Goal: Information Seeking & Learning: Learn about a topic

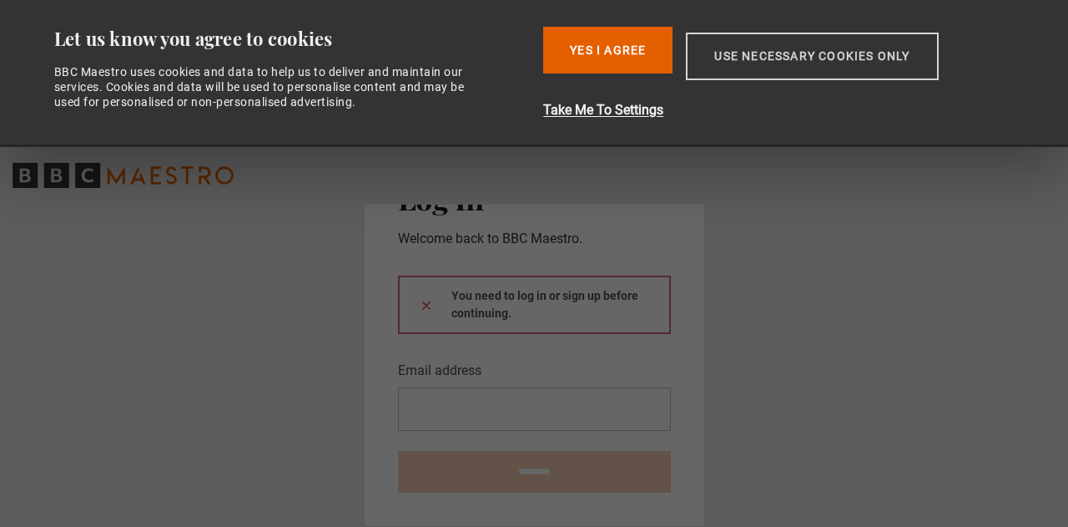
click at [785, 64] on button "Use necessary cookies only" at bounding box center [812, 57] width 252 height 48
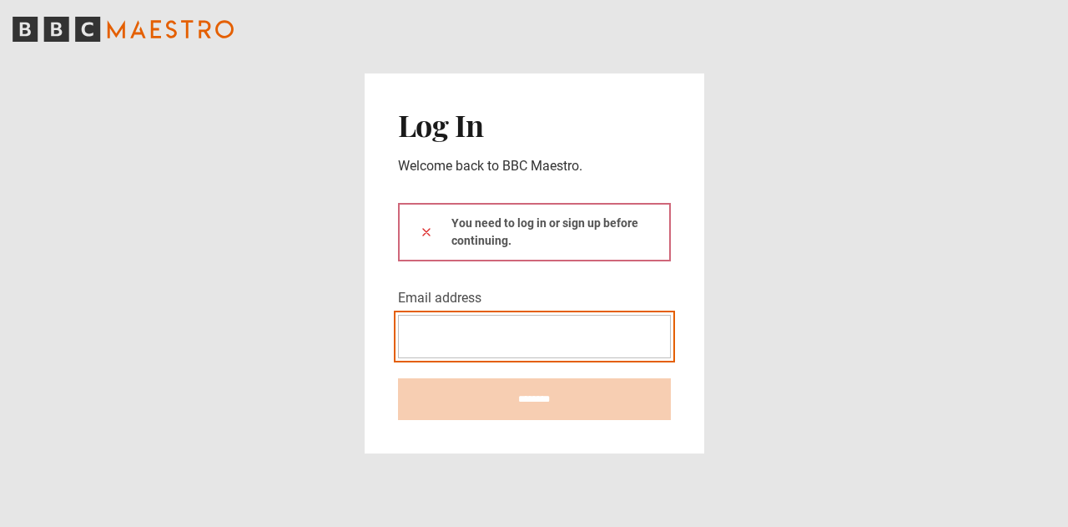
click at [422, 336] on input "Email address" at bounding box center [534, 336] width 273 height 43
click at [398, 358] on div at bounding box center [398, 358] width 0 height 0
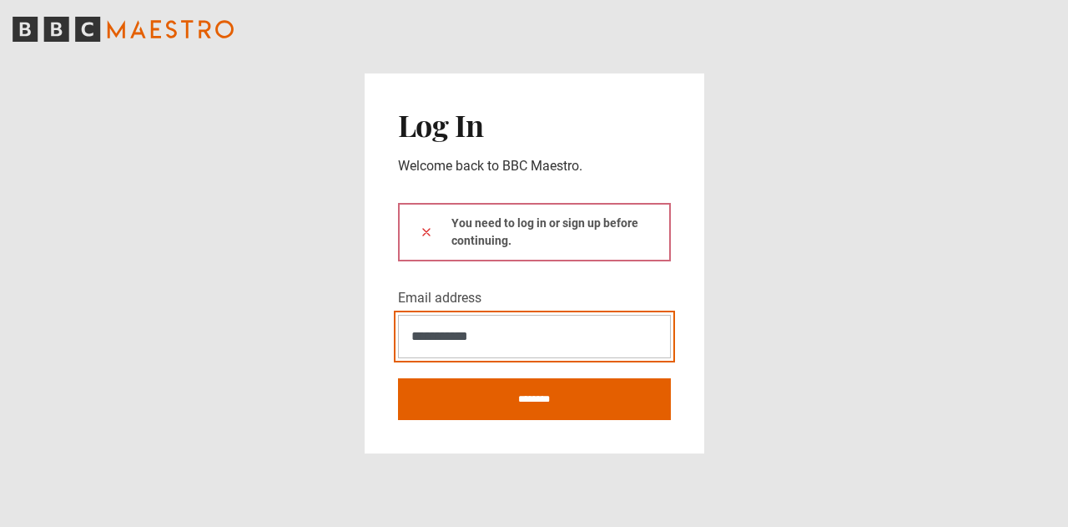
type input "**********"
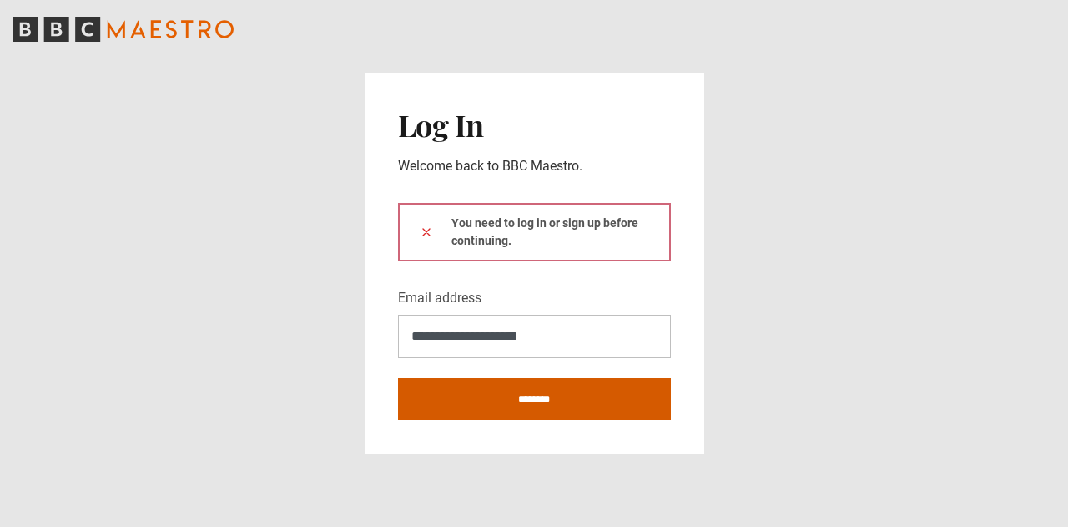
click at [566, 391] on input "********" at bounding box center [534, 399] width 273 height 42
type input "**********"
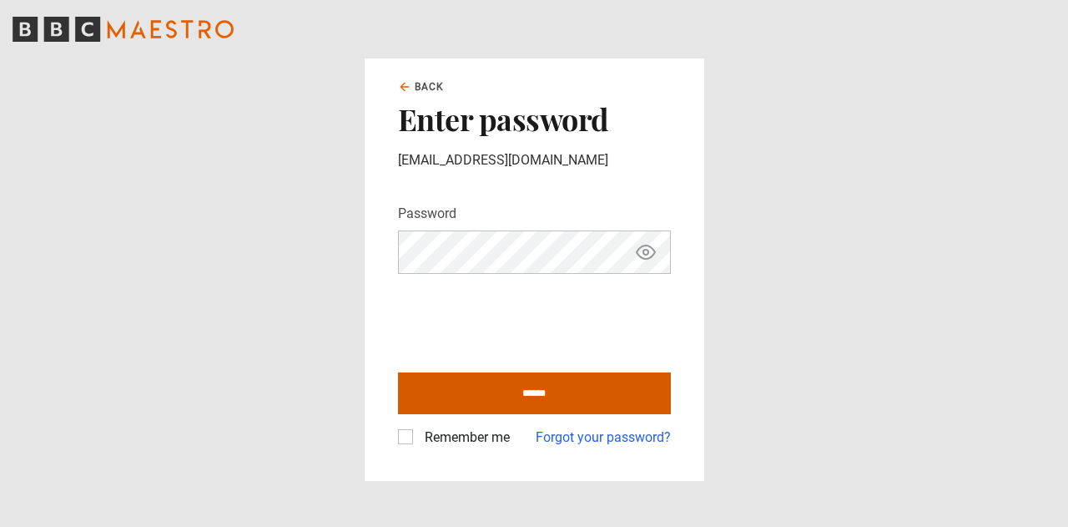
click at [560, 393] on input "******" at bounding box center [534, 393] width 273 height 42
type input "**********"
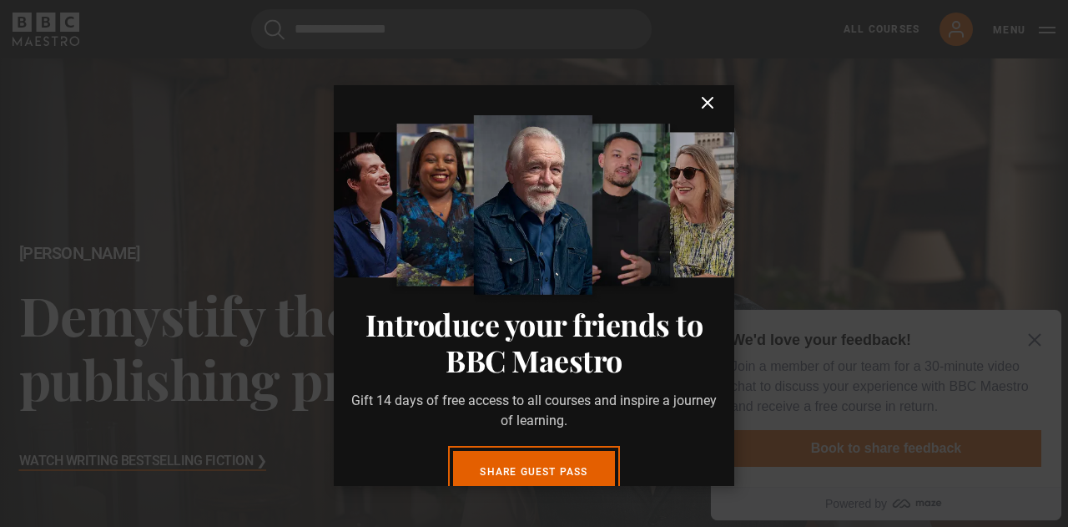
click at [698, 98] on icon "submit" at bounding box center [708, 103] width 20 height 20
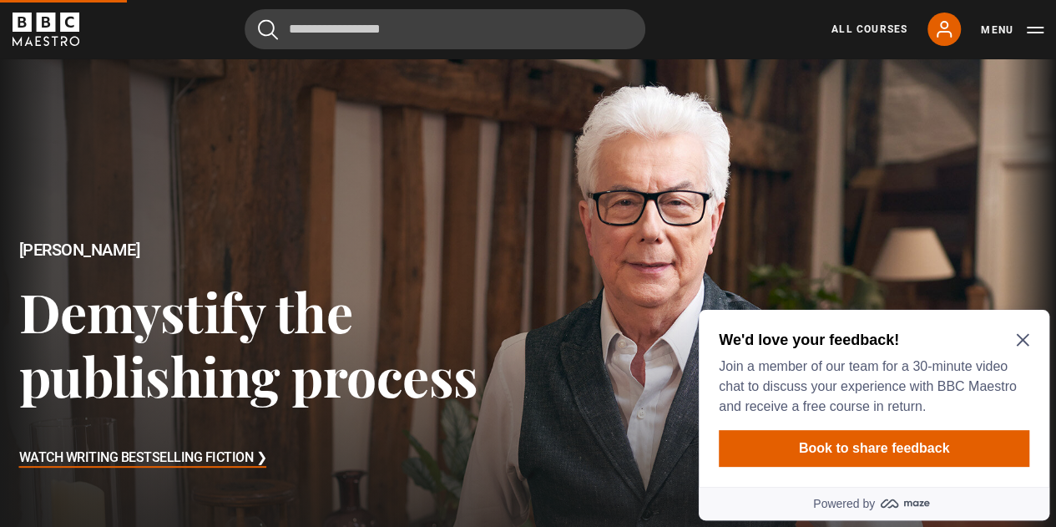
click at [1021, 338] on icon "Close Maze Prompt" at bounding box center [1022, 340] width 13 height 13
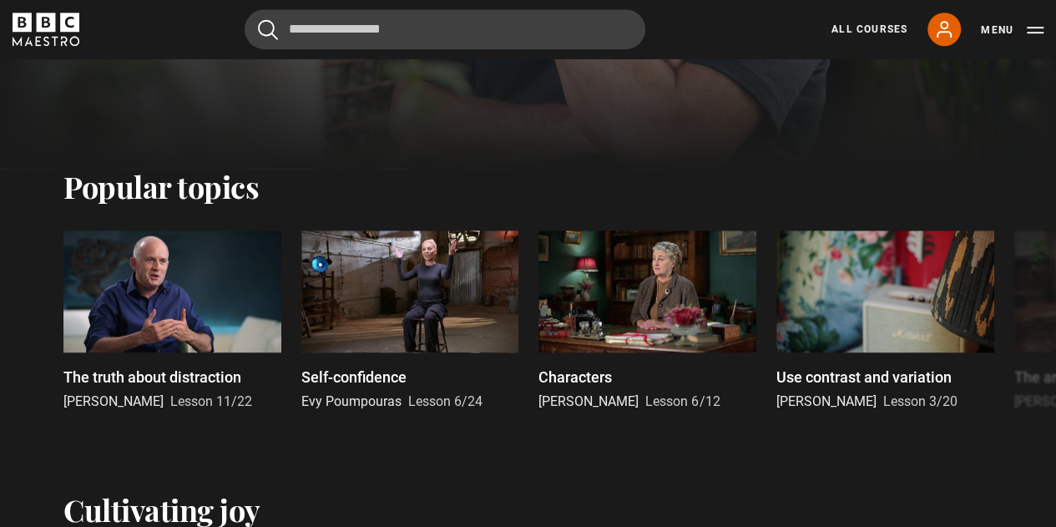
scroll to position [475, 0]
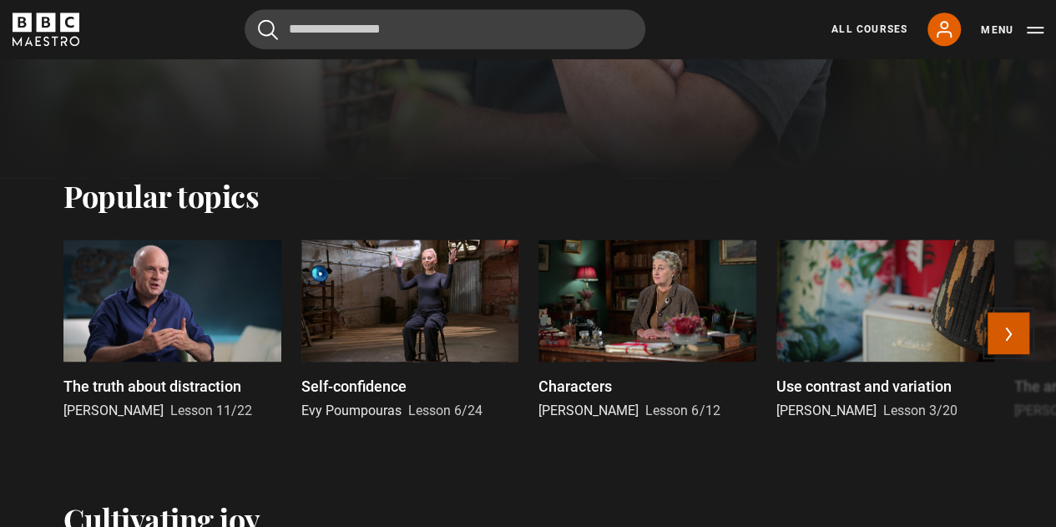
click at [1024, 341] on button "Next" at bounding box center [1008, 333] width 42 height 42
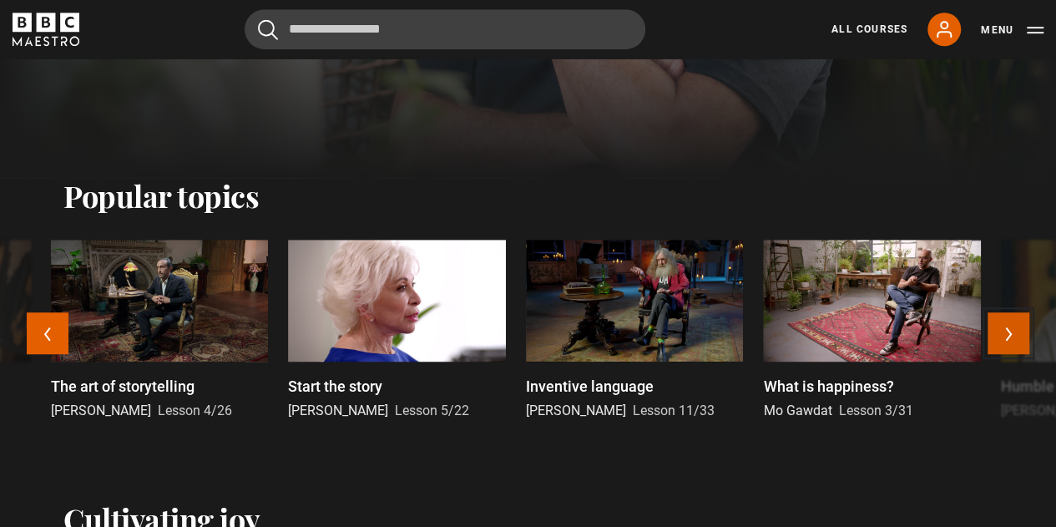
click at [1009, 334] on button "Next" at bounding box center [1008, 333] width 42 height 42
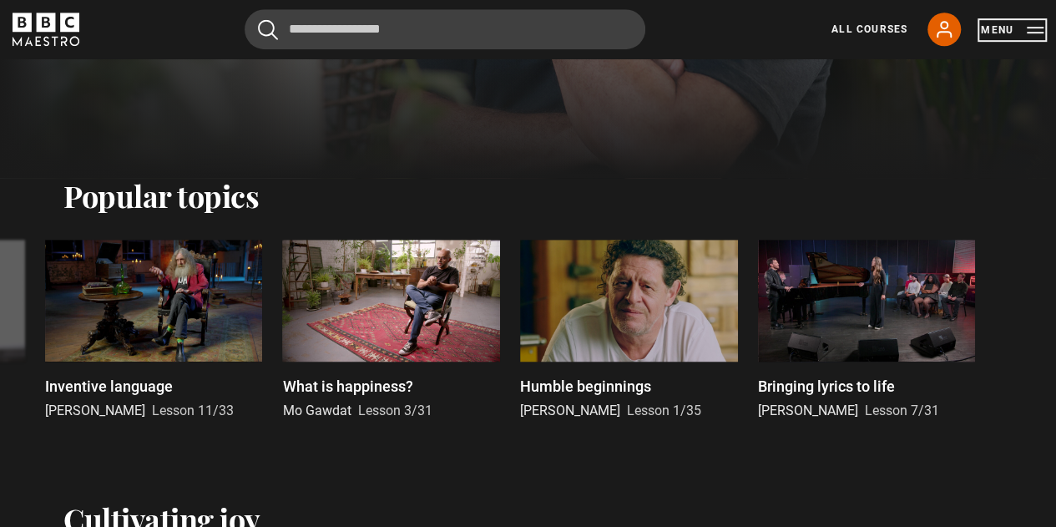
click at [1037, 26] on button "Menu" at bounding box center [1012, 30] width 63 height 17
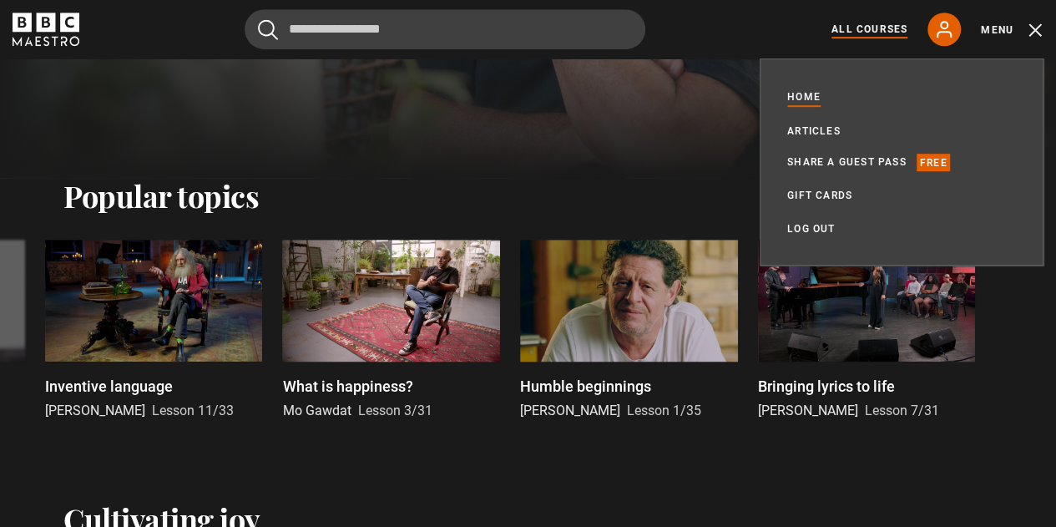
click at [870, 29] on link "All Courses" at bounding box center [869, 29] width 76 height 15
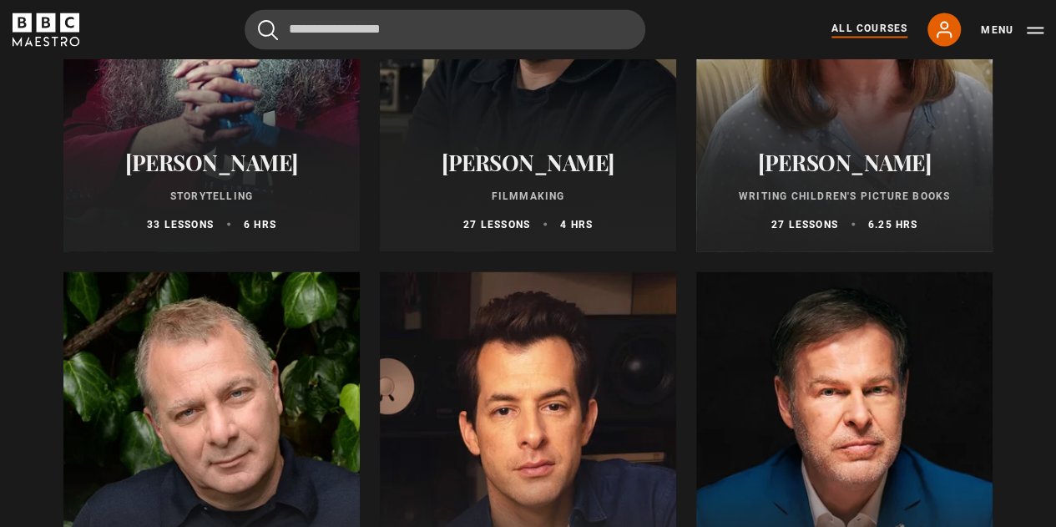
scroll to position [4160, 0]
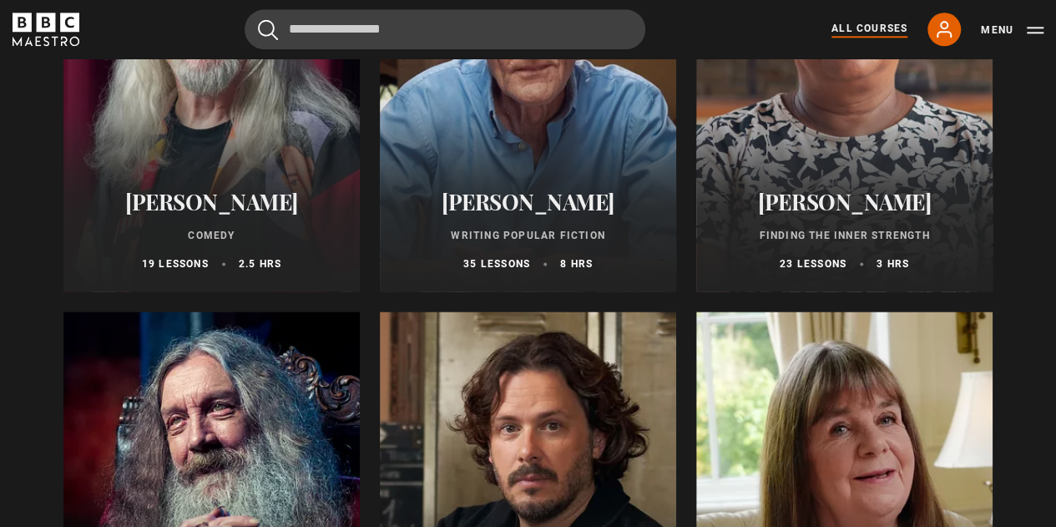
click at [531, 202] on h2 "[PERSON_NAME]" at bounding box center [528, 202] width 256 height 26
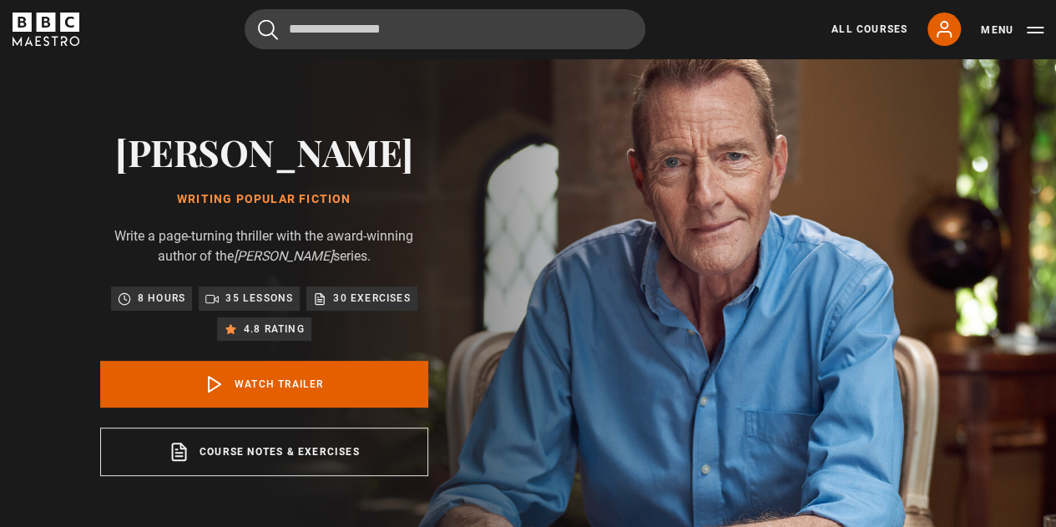
scroll to position [58, 0]
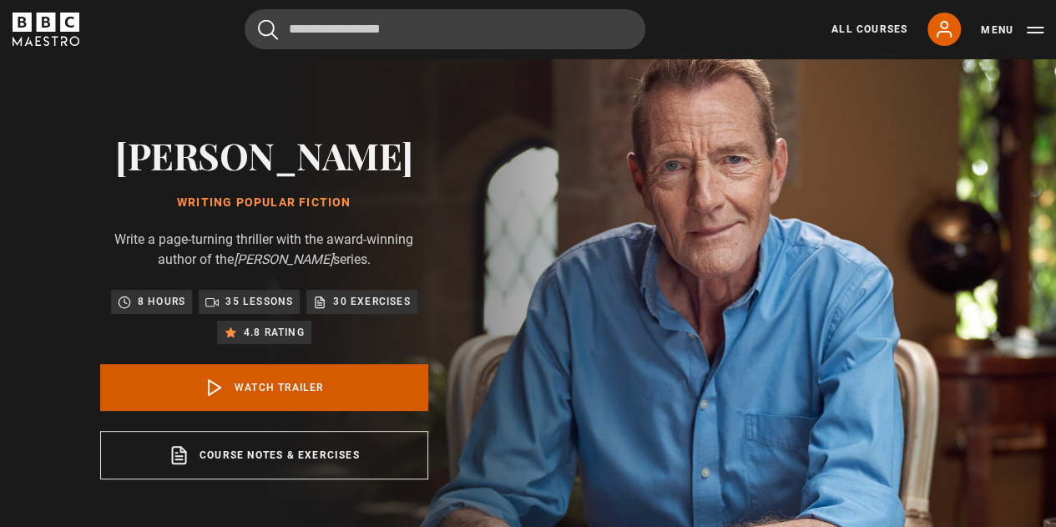
click at [300, 388] on link "Watch Trailer" at bounding box center [264, 387] width 328 height 47
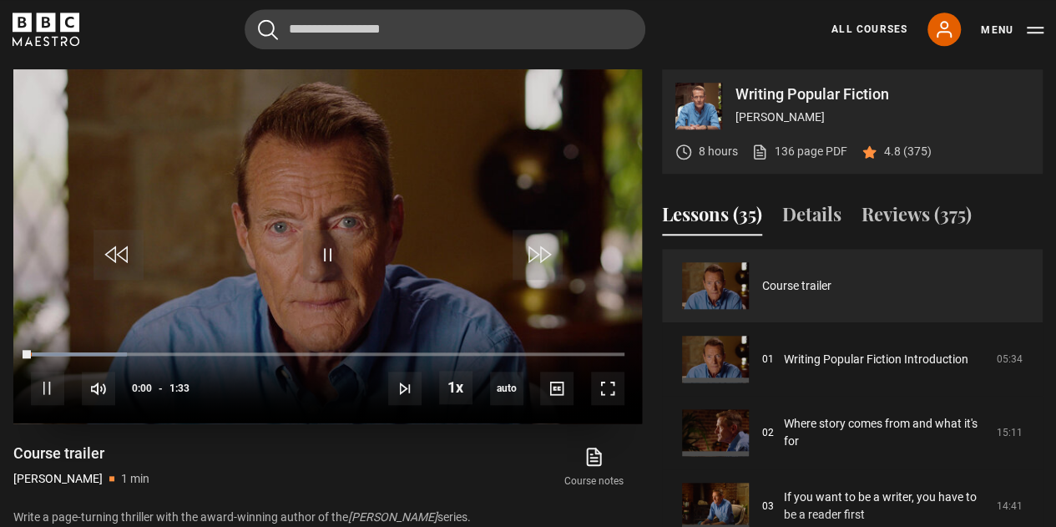
scroll to position [670, 0]
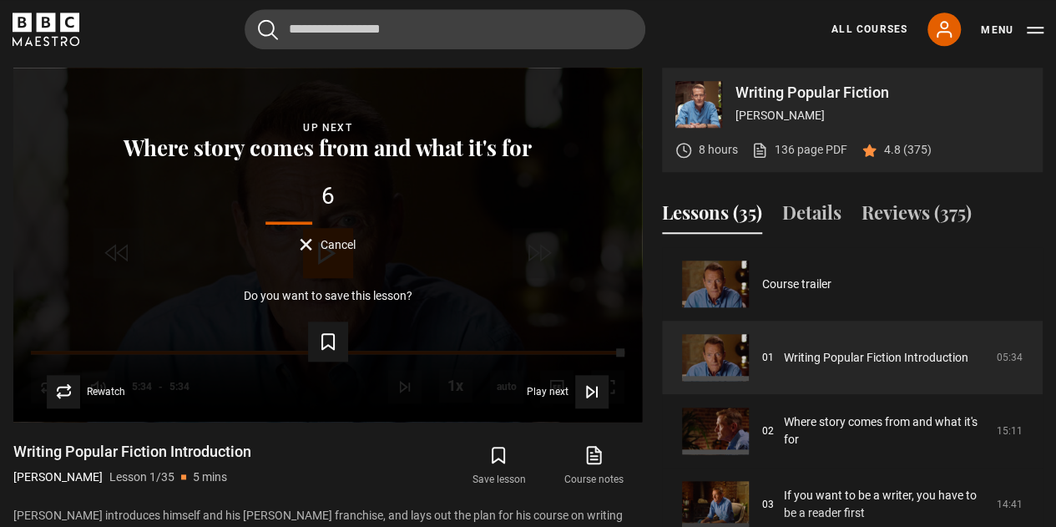
click at [354, 465] on div "Writing Popular Fiction Introduction [PERSON_NAME] Lesson 1/35 5 mins [PERSON_N…" at bounding box center [327, 492] width 629 height 100
click at [346, 228] on div "4 Cancel" at bounding box center [327, 217] width 575 height 66
click at [342, 239] on span "Cancel" at bounding box center [338, 245] width 35 height 12
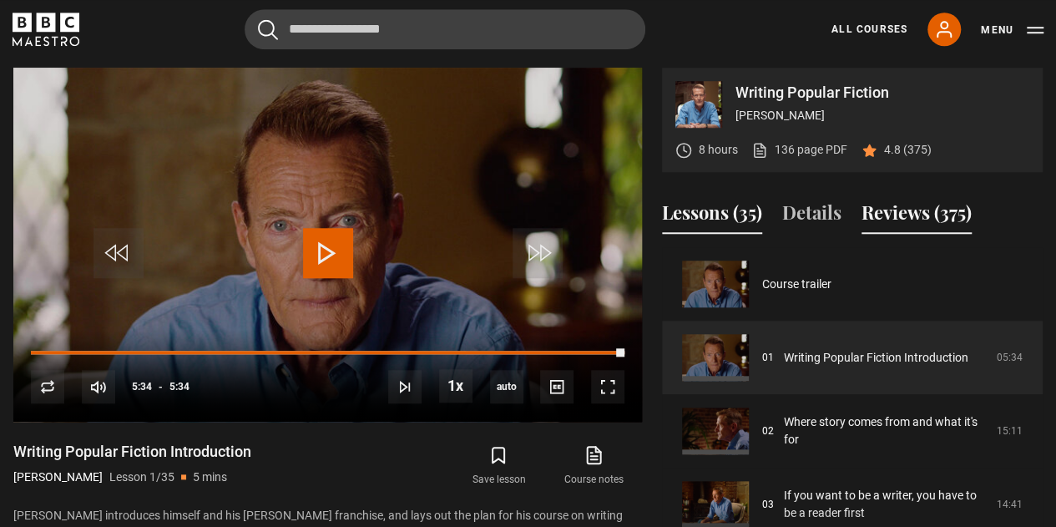
click at [913, 211] on button "Reviews (375)" at bounding box center [916, 216] width 110 height 35
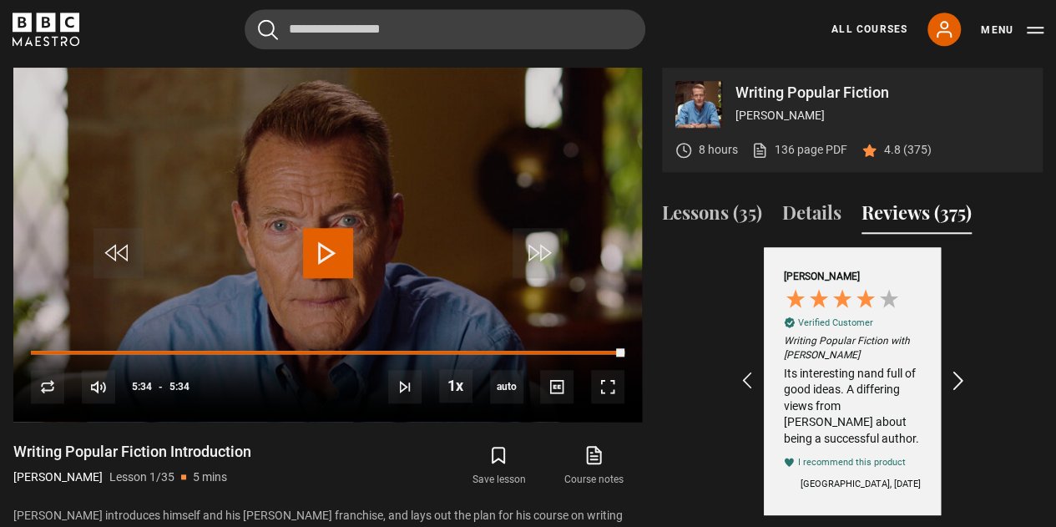
click at [957, 376] on icon "REVIEWS.io Carousel Scroll Right" at bounding box center [958, 381] width 23 height 23
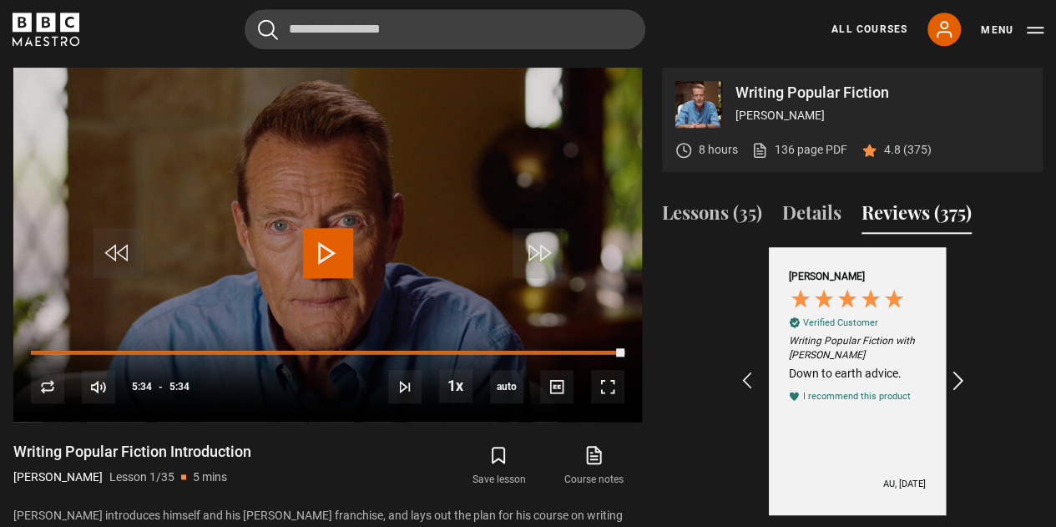
scroll to position [0, 194]
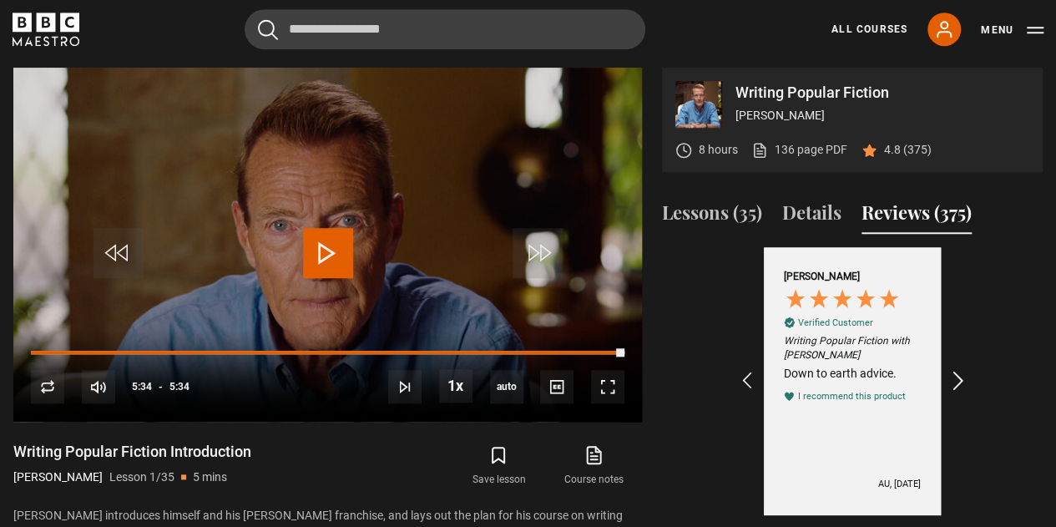
click at [958, 381] on icon "REVIEWS.io Carousel Scroll Right" at bounding box center [958, 381] width 23 height 23
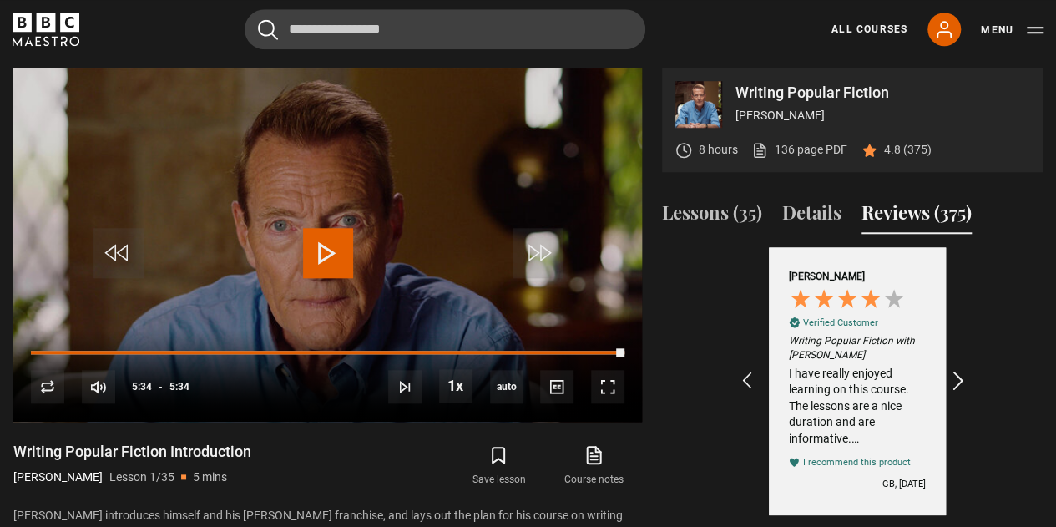
scroll to position [0, 387]
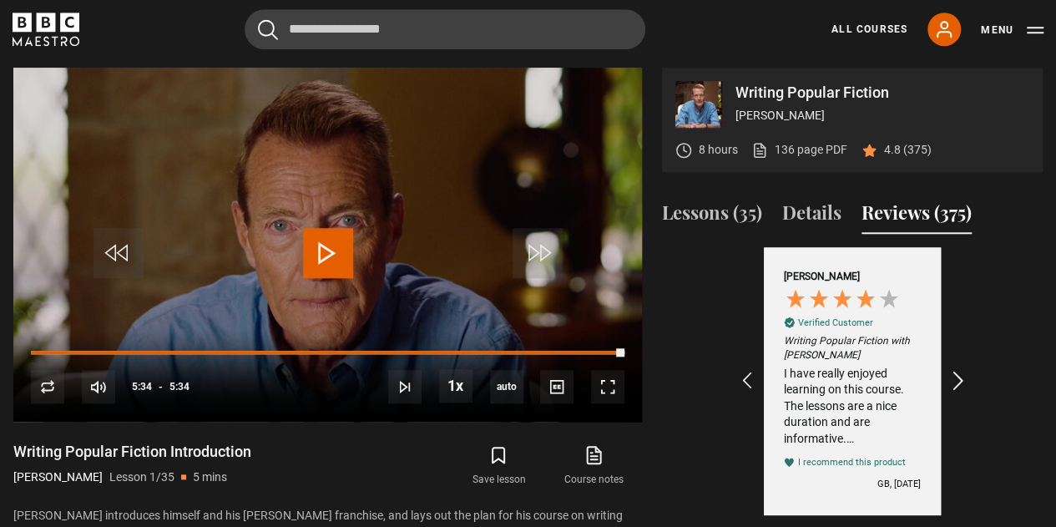
click at [960, 376] on icon "REVIEWS.io Carousel Scroll Right" at bounding box center [958, 381] width 23 height 23
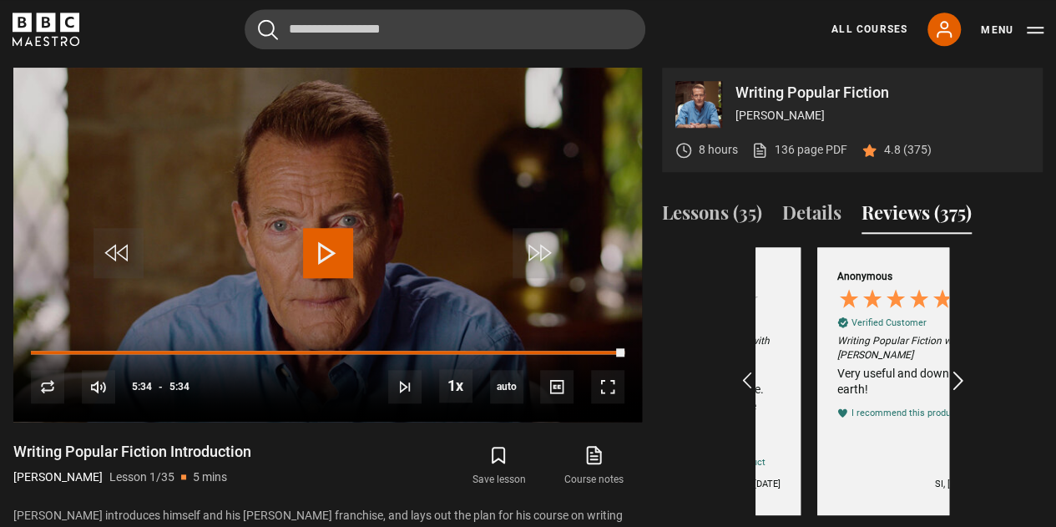
scroll to position [0, 581]
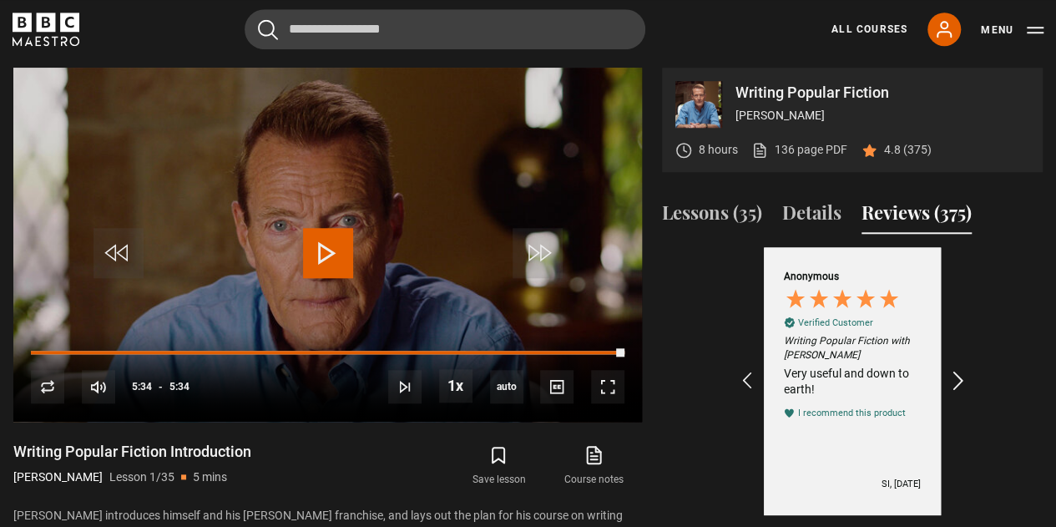
click at [955, 376] on icon "REVIEWS.io Carousel Scroll Right" at bounding box center [958, 381] width 23 height 23
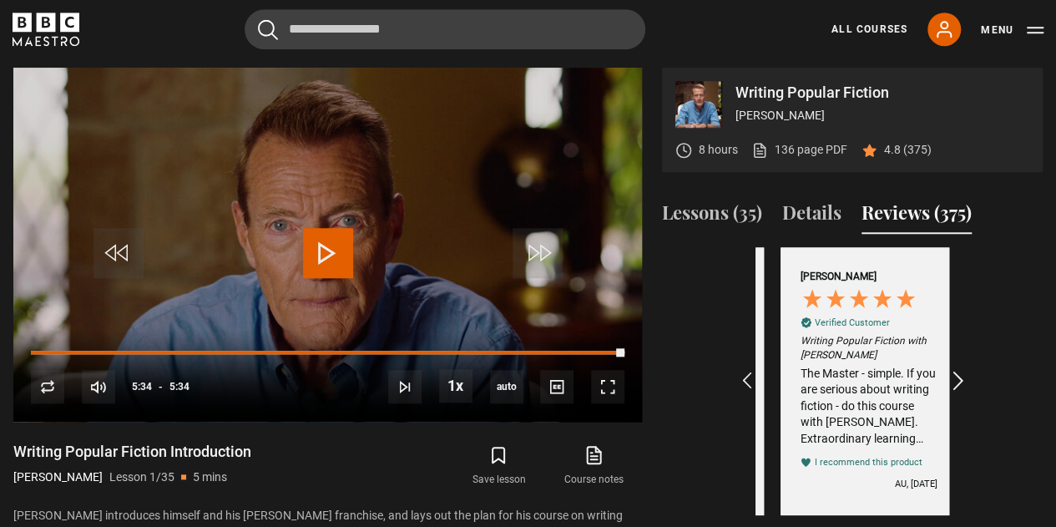
scroll to position [0, 775]
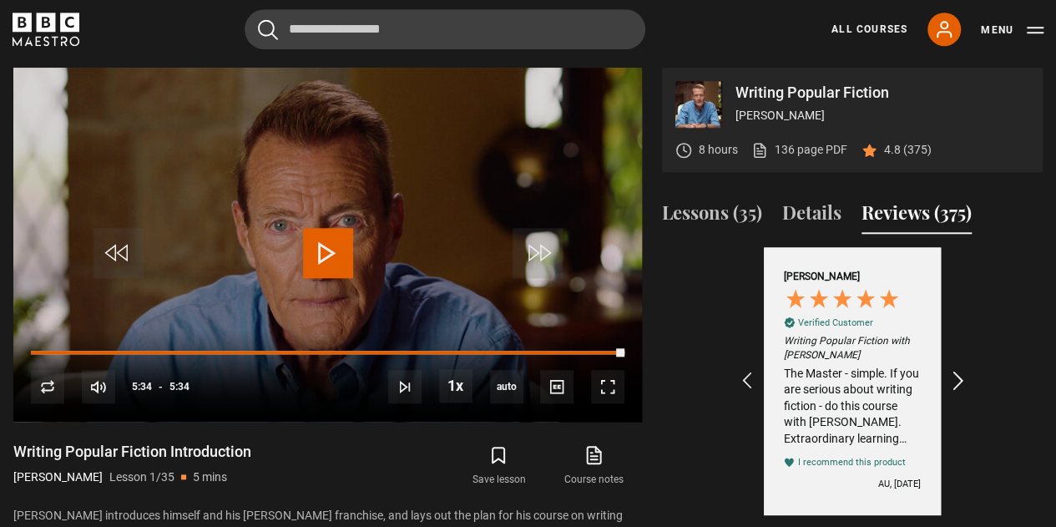
click at [958, 376] on icon "REVIEWS.io Carousel Scroll Right" at bounding box center [958, 381] width 23 height 23
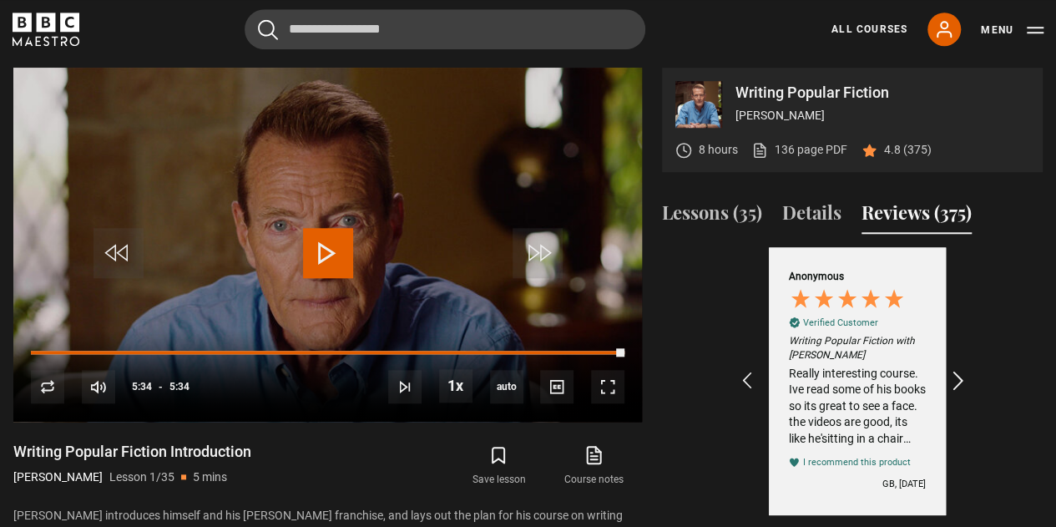
scroll to position [0, 968]
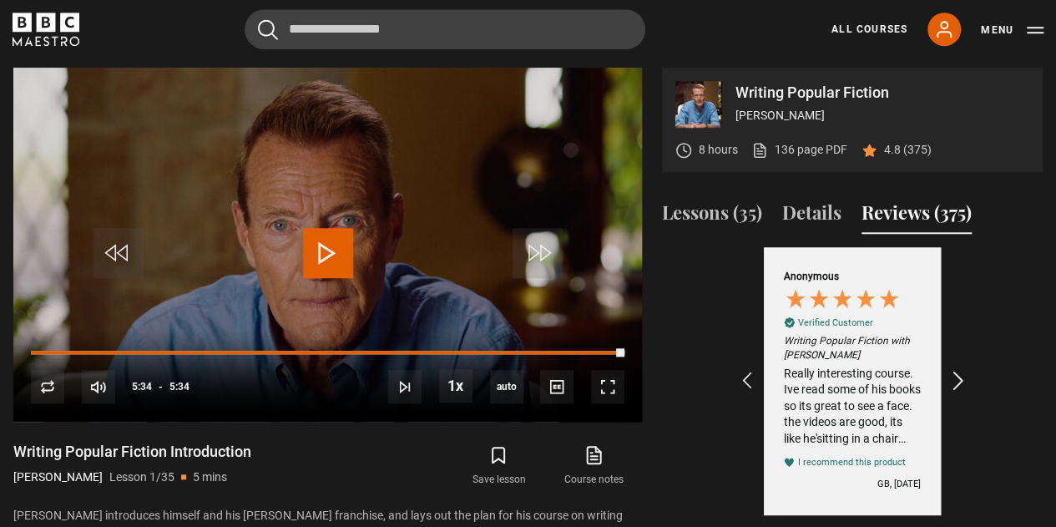
click at [958, 377] on icon "REVIEWS.io Carousel Scroll Right" at bounding box center [958, 381] width 23 height 23
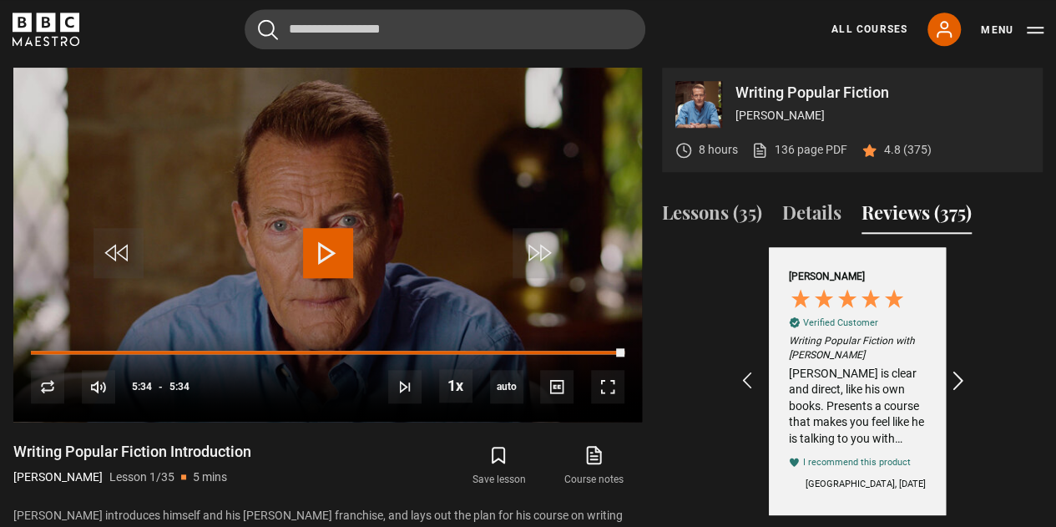
scroll to position [0, 1162]
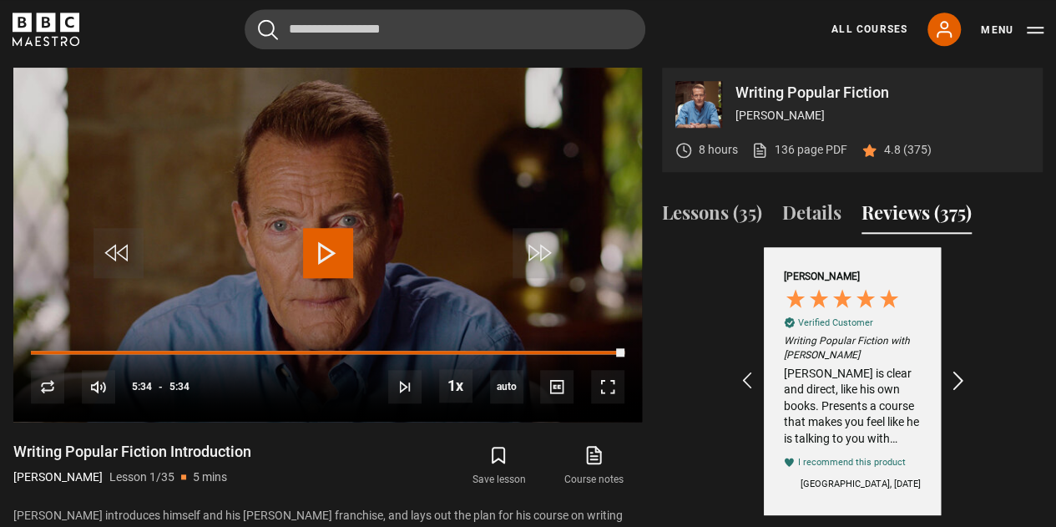
click at [960, 381] on icon "REVIEWS.io Carousel Scroll Right" at bounding box center [958, 381] width 23 height 23
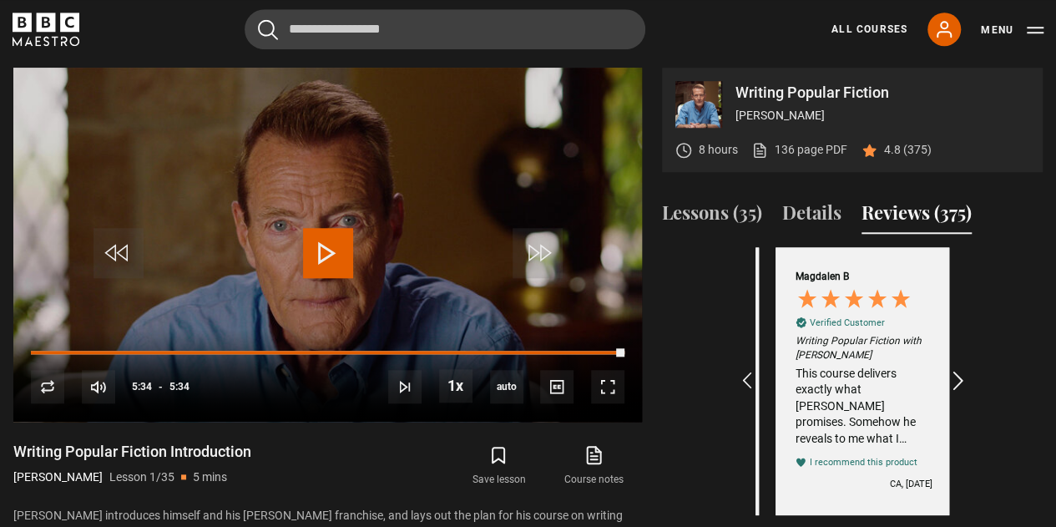
scroll to position [0, 1356]
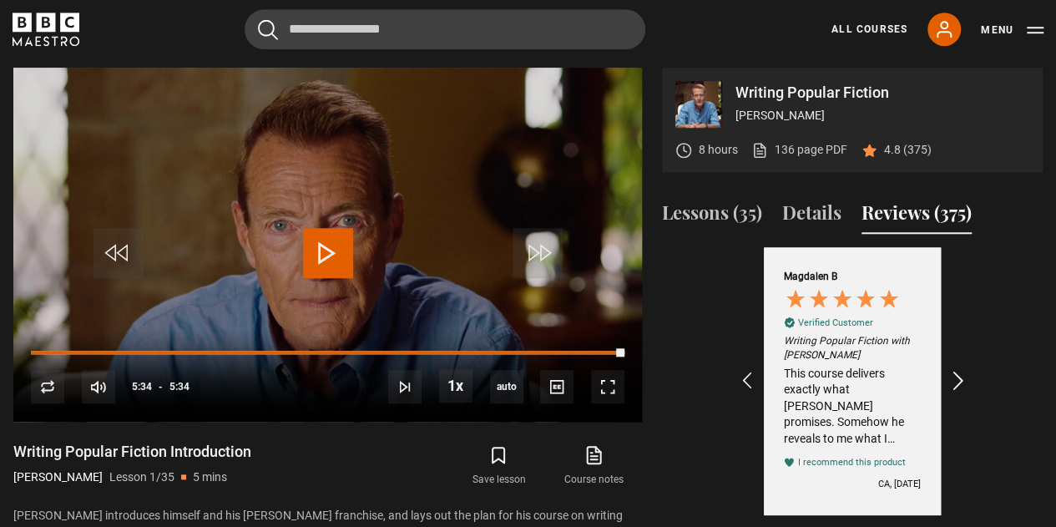
click at [964, 381] on icon "REVIEWS.io Carousel Scroll Right" at bounding box center [958, 381] width 23 height 23
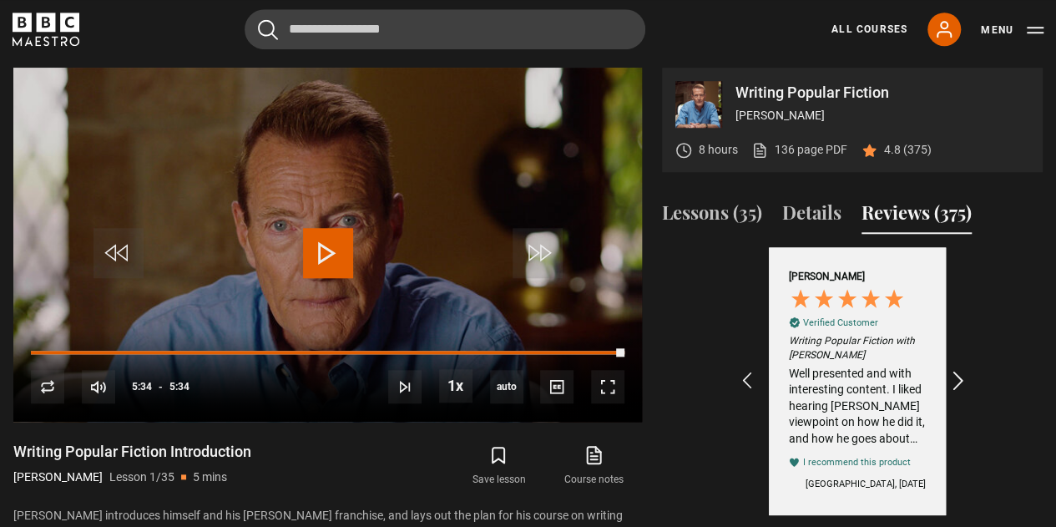
scroll to position [0, 1549]
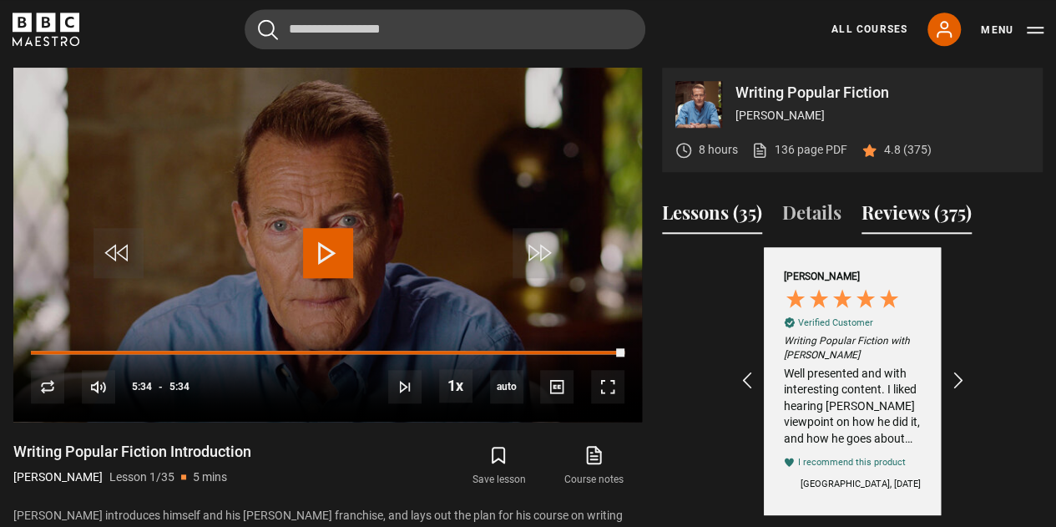
click at [718, 211] on button "Lessons (35)" at bounding box center [712, 216] width 100 height 35
